Goal: Transaction & Acquisition: Book appointment/travel/reservation

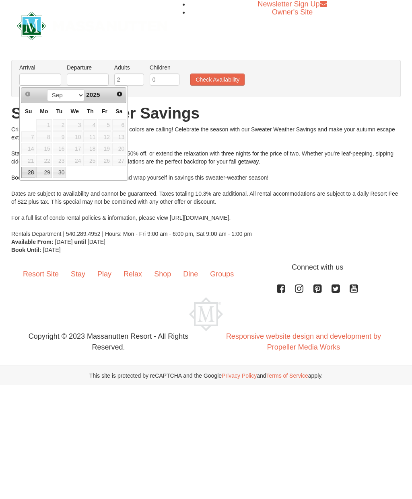
click at [70, 93] on select "Sep Oct" at bounding box center [65, 95] width 37 height 12
click at [30, 136] on link "5" at bounding box center [28, 136] width 14 height 11
type input "[DATE]"
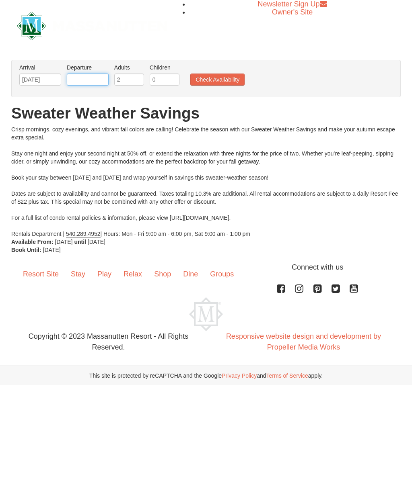
click at [93, 75] on input "text" at bounding box center [88, 80] width 42 height 12
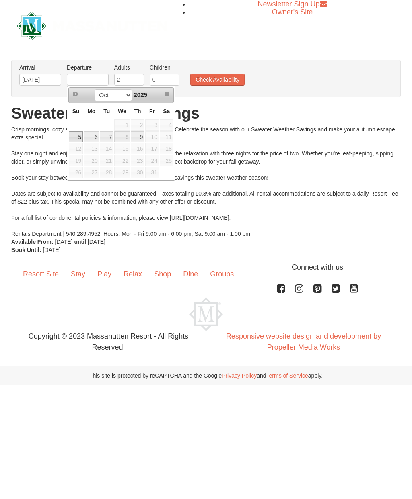
click at [143, 138] on link "9" at bounding box center [138, 136] width 14 height 11
type input "[DATE]"
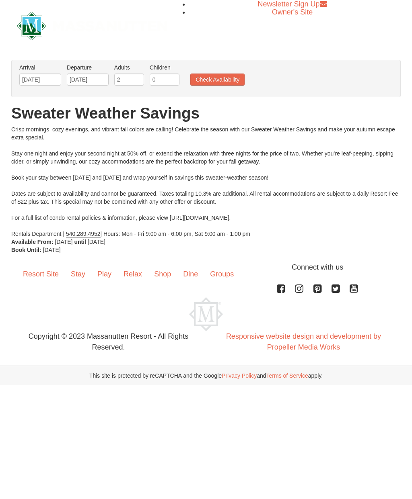
click at [237, 74] on button "Check Availability" at bounding box center [217, 80] width 54 height 12
click at [128, 80] on input "2" at bounding box center [129, 80] width 30 height 12
type input "10"
click at [166, 75] on input "0" at bounding box center [165, 80] width 30 height 12
click at [175, 84] on input "20" at bounding box center [165, 80] width 30 height 12
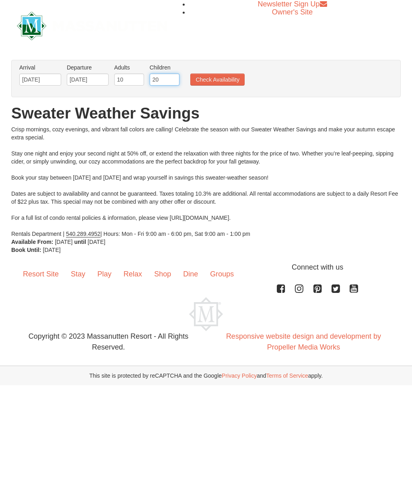
type input "2"
click at [244, 76] on button "Check Availability" at bounding box center [217, 80] width 54 height 12
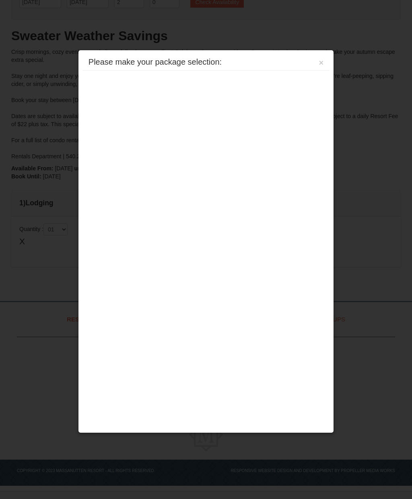
scroll to position [76, 0]
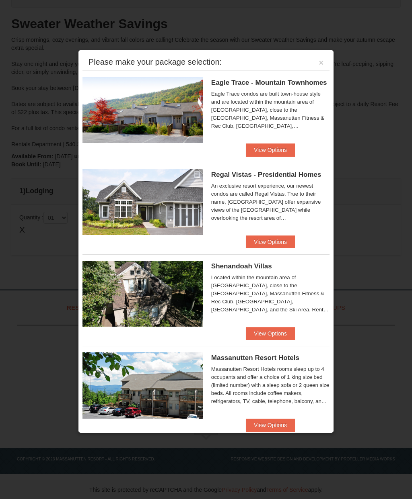
click at [248, 152] on button "View Options" at bounding box center [270, 150] width 49 height 13
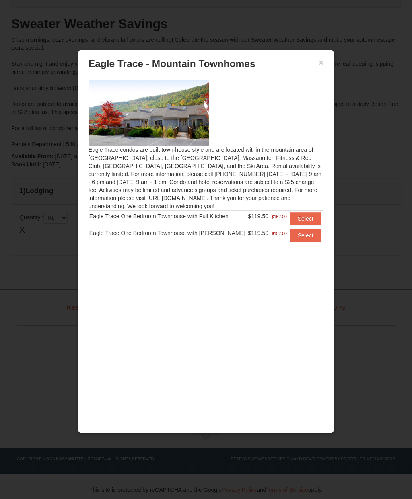
click at [300, 222] on button "Select" at bounding box center [306, 218] width 32 height 13
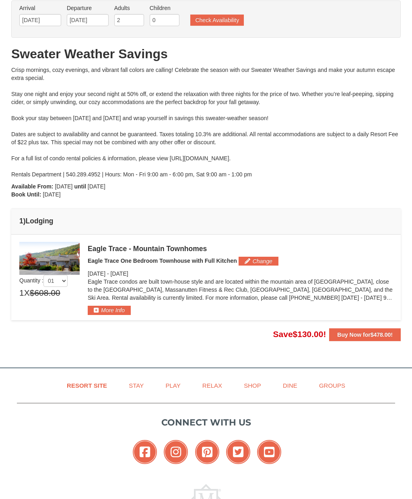
scroll to position [0, 0]
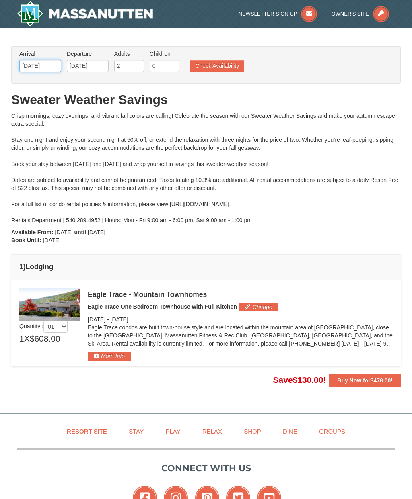
click at [38, 66] on input "[DATE]" at bounding box center [40, 66] width 42 height 12
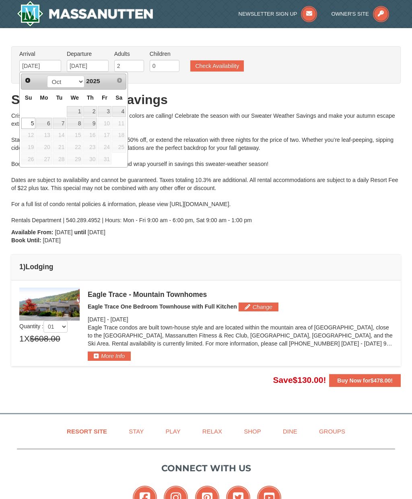
click at [65, 81] on select "Sep Oct" at bounding box center [65, 82] width 37 height 12
